Goal: Information Seeking & Learning: Learn about a topic

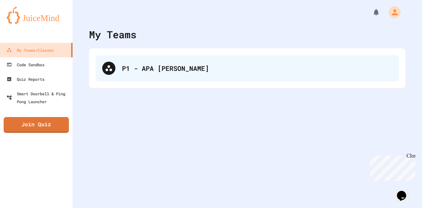
click at [173, 66] on div "P1 - APA Castillo" at bounding box center [257, 68] width 270 height 10
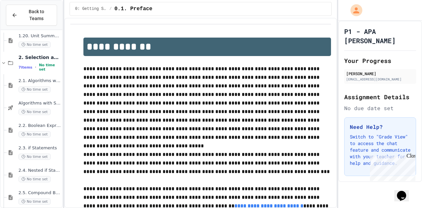
scroll to position [580, 0]
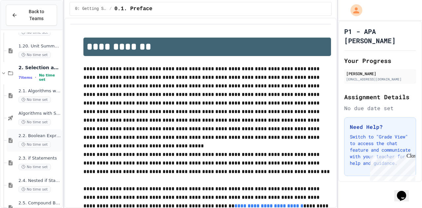
click at [26, 133] on span "2.2. Boolean Expressions" at bounding box center [39, 136] width 43 height 6
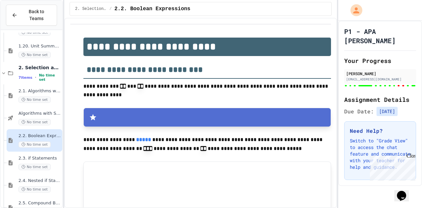
click at [31, 156] on span "2.3. if Statements" at bounding box center [39, 159] width 43 height 6
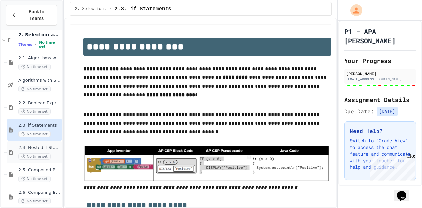
type input "**********"
click at [28, 145] on div "2.4. Nested if Statements No time set" at bounding box center [39, 152] width 43 height 15
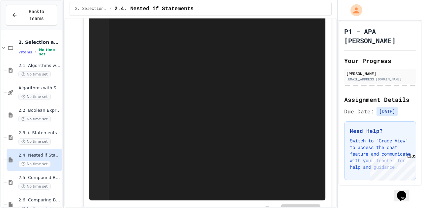
scroll to position [561, 0]
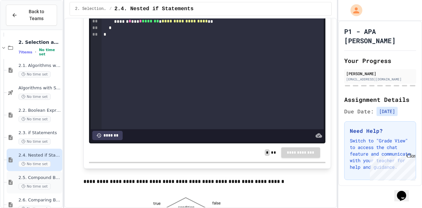
click at [28, 183] on span "No time set" at bounding box center [34, 186] width 32 height 6
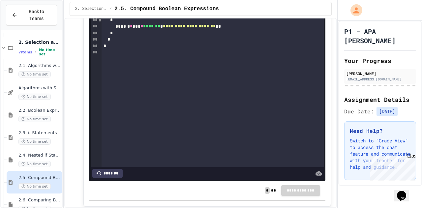
scroll to position [613, 0]
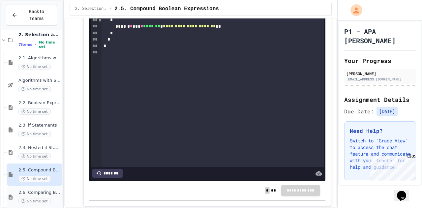
click at [39, 190] on div "2.6. Comparing Boolean Expressions (De Morgan’s Laws) No time set" at bounding box center [39, 197] width 43 height 15
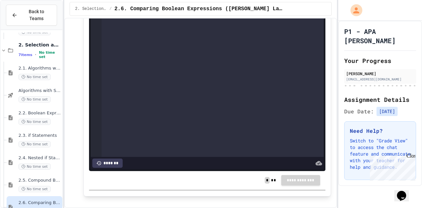
scroll to position [613, 0]
